Goal: Task Accomplishment & Management: Complete application form

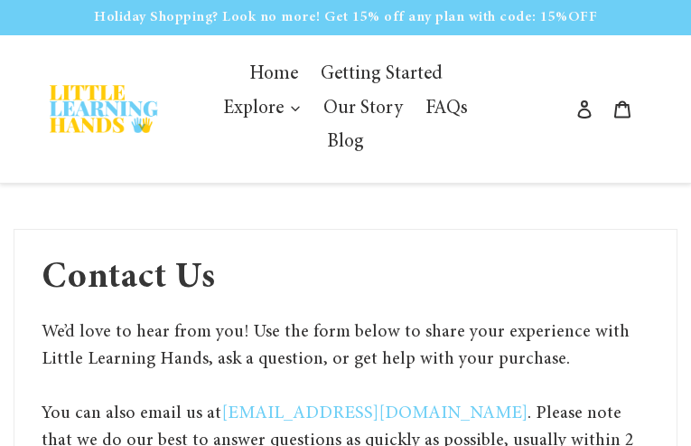
type input "wbCubQOkWVbzxz"
type input "[EMAIL_ADDRESS][DOMAIN_NAME]"
type input "2979381627"
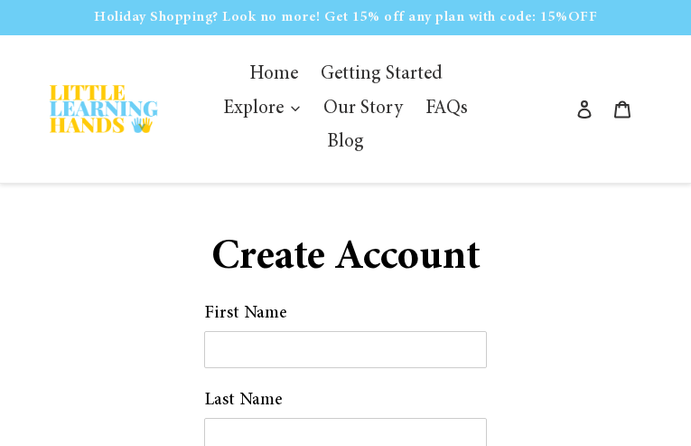
type input "WUTSngMx"
type input "nCuIMeiiP"
type input "[EMAIL_ADDRESS][DOMAIN_NAME]"
